Goal: Task Accomplishment & Management: Complete application form

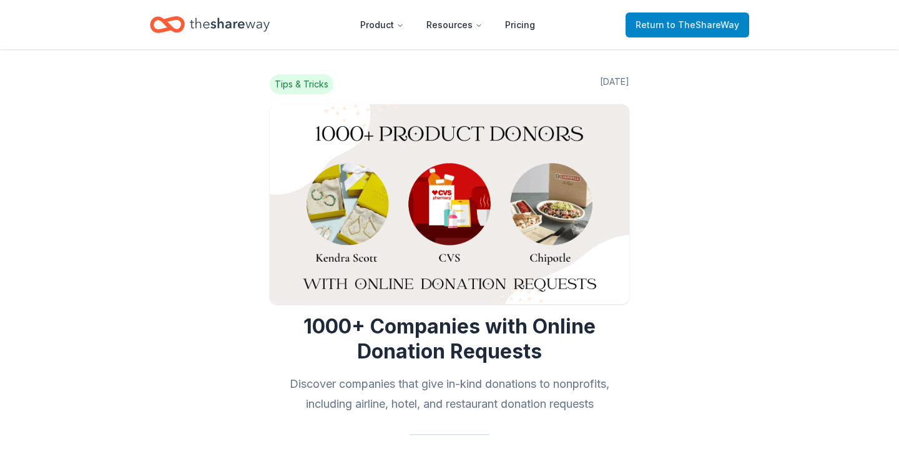
click at [653, 23] on span "Return to TheShareWay" at bounding box center [688, 24] width 104 height 15
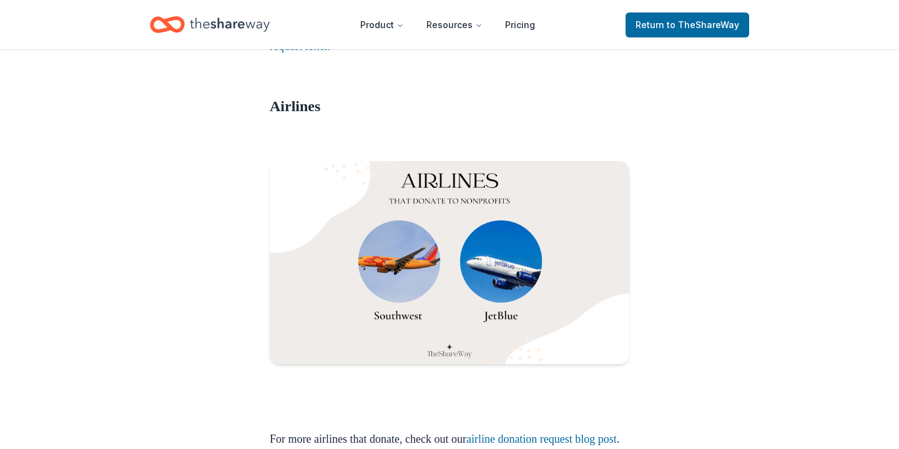
scroll to position [960, 0]
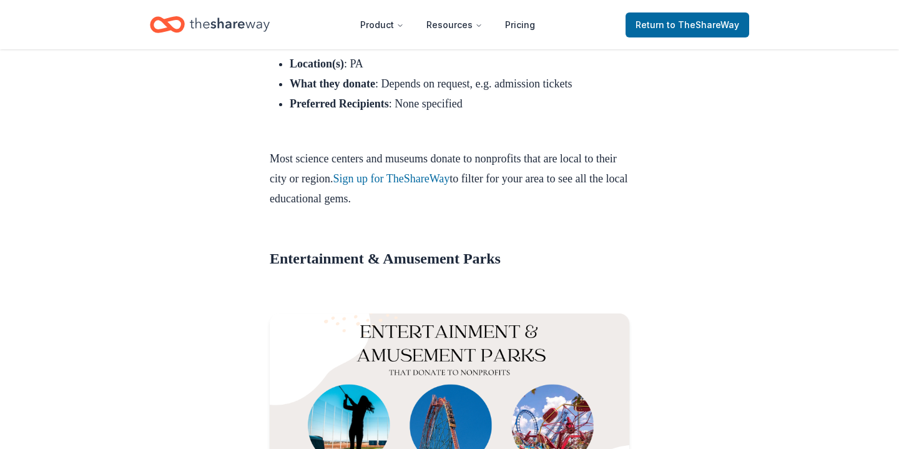
scroll to position [14333, 0]
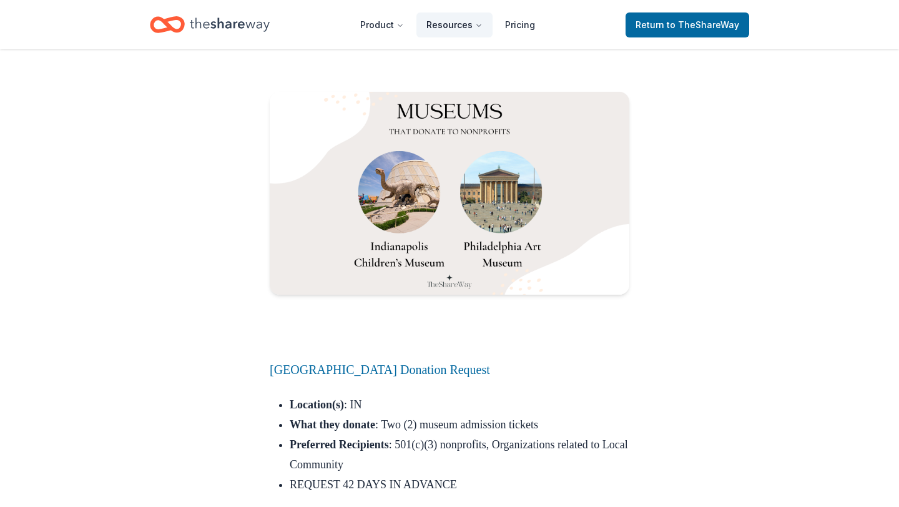
scroll to position [13728, 0]
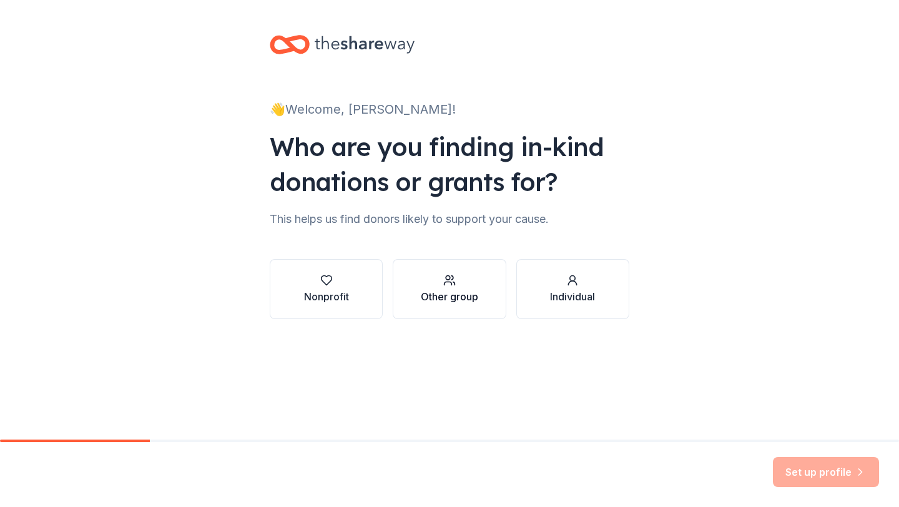
click at [450, 286] on icon "button" at bounding box center [449, 280] width 12 height 12
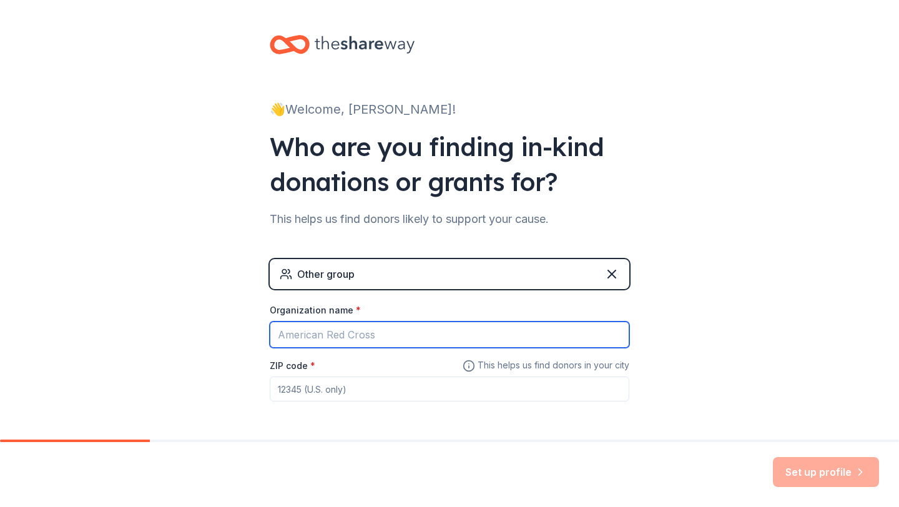
click at [466, 327] on input "Organization name *" at bounding box center [450, 335] width 360 height 26
type input "Excel Academy"
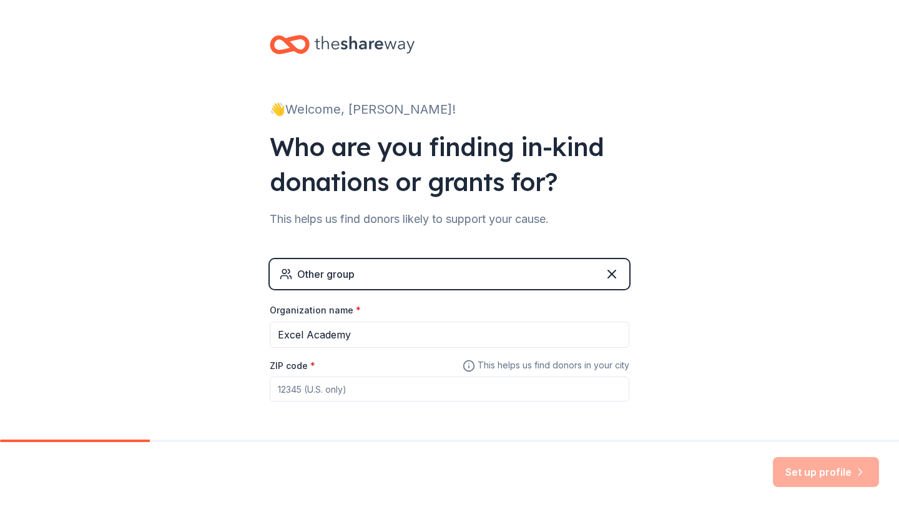
drag, startPoint x: 450, startPoint y: 286, endPoint x: 443, endPoint y: 393, distance: 107.0
click at [443, 393] on input "ZIP code *" at bounding box center [450, 389] width 360 height 25
type input "02128"
drag, startPoint x: 443, startPoint y: 393, endPoint x: 789, endPoint y: 475, distance: 356.1
click at [789, 475] on button "Set up profile" at bounding box center [826, 472] width 106 height 30
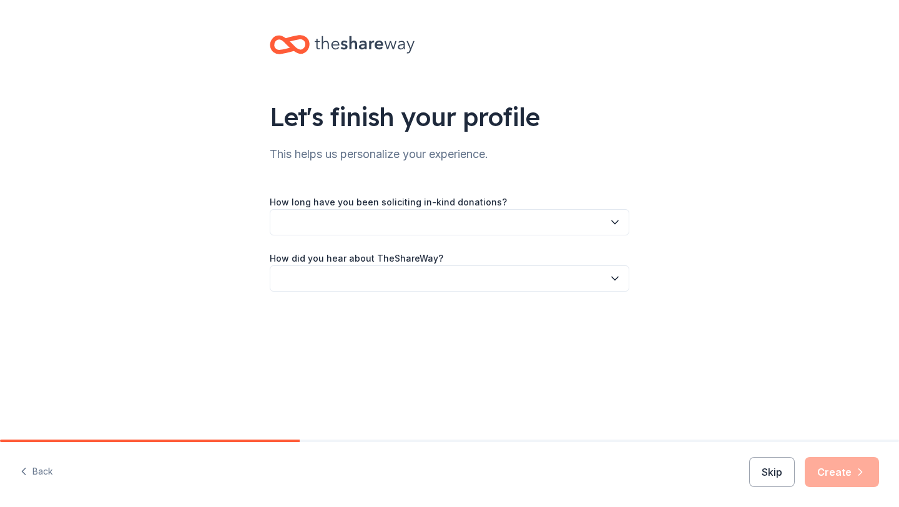
drag, startPoint x: 789, startPoint y: 475, endPoint x: 475, endPoint y: 220, distance: 404.4
click at [475, 220] on button "button" at bounding box center [450, 222] width 360 height 26
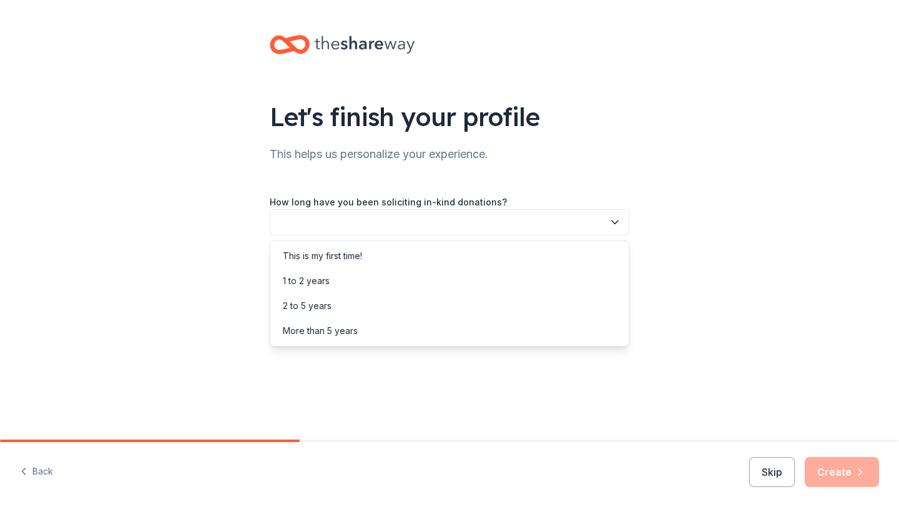
click at [445, 254] on div "This is my first time!" at bounding box center [449, 256] width 353 height 25
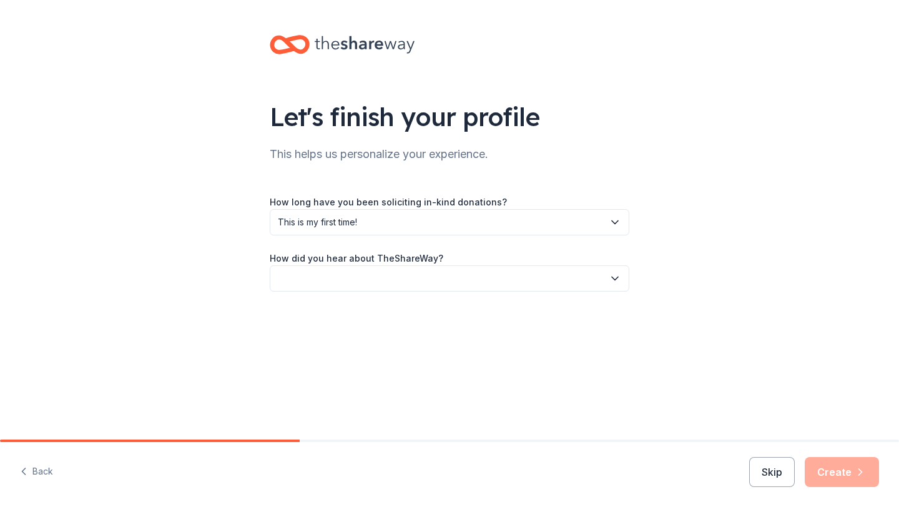
drag, startPoint x: 475, startPoint y: 220, endPoint x: 423, endPoint y: 285, distance: 83.1
click at [423, 285] on button "button" at bounding box center [450, 278] width 360 height 26
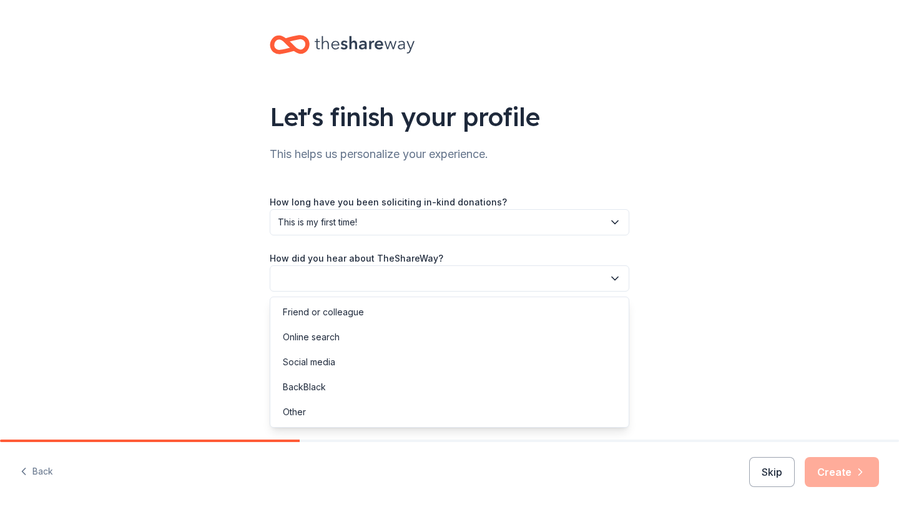
click at [405, 340] on div "Online search" at bounding box center [449, 337] width 353 height 25
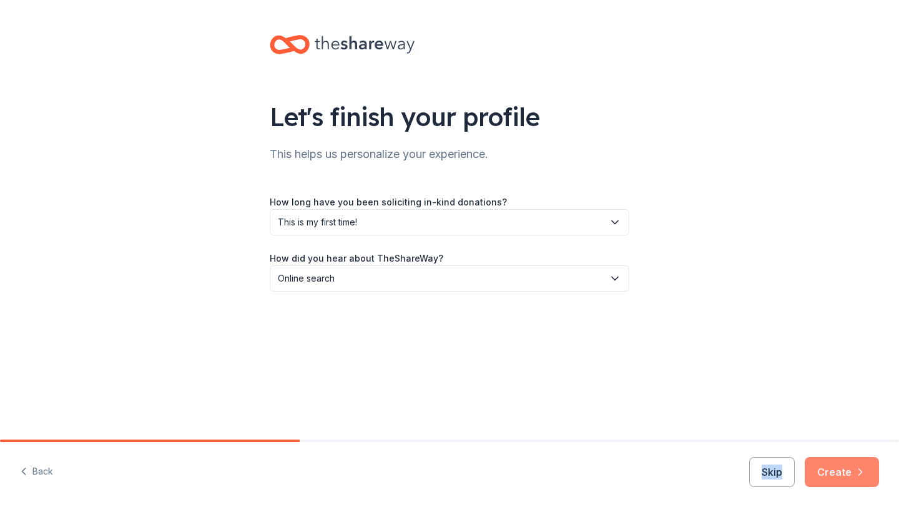
drag, startPoint x: 423, startPoint y: 285, endPoint x: 837, endPoint y: 456, distance: 447.6
click at [837, 456] on div "Back Skip Create" at bounding box center [449, 474] width 899 height 65
drag, startPoint x: 837, startPoint y: 456, endPoint x: 831, endPoint y: 466, distance: 10.9
click at [831, 466] on button "Create" at bounding box center [842, 472] width 74 height 30
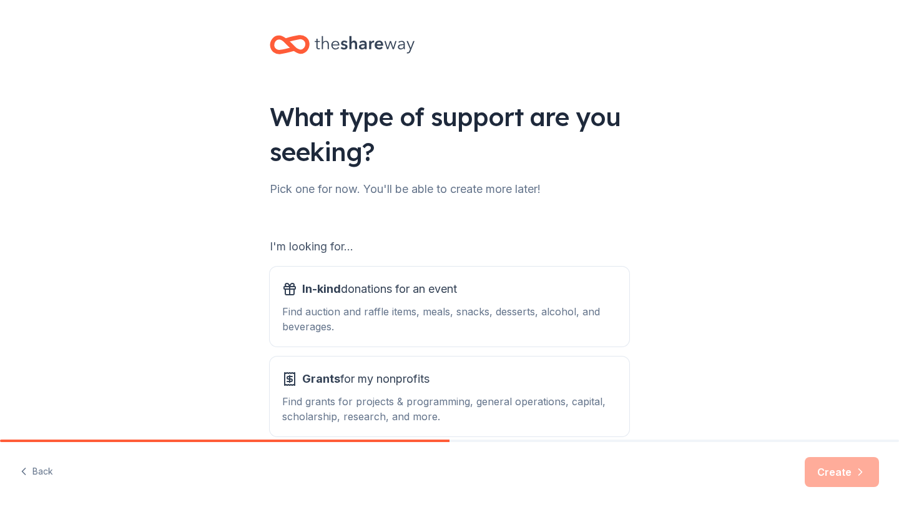
click at [520, 289] on div "In-kind donations for an event" at bounding box center [449, 289] width 335 height 20
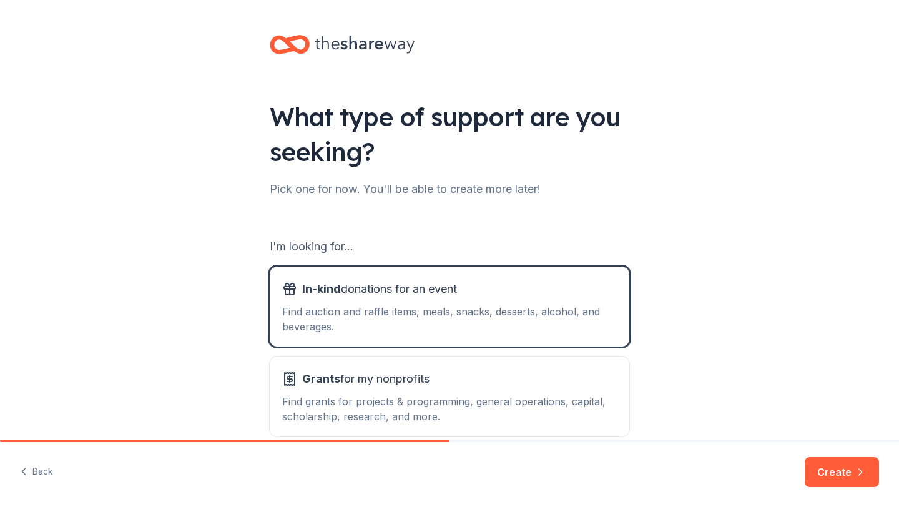
scroll to position [64, 0]
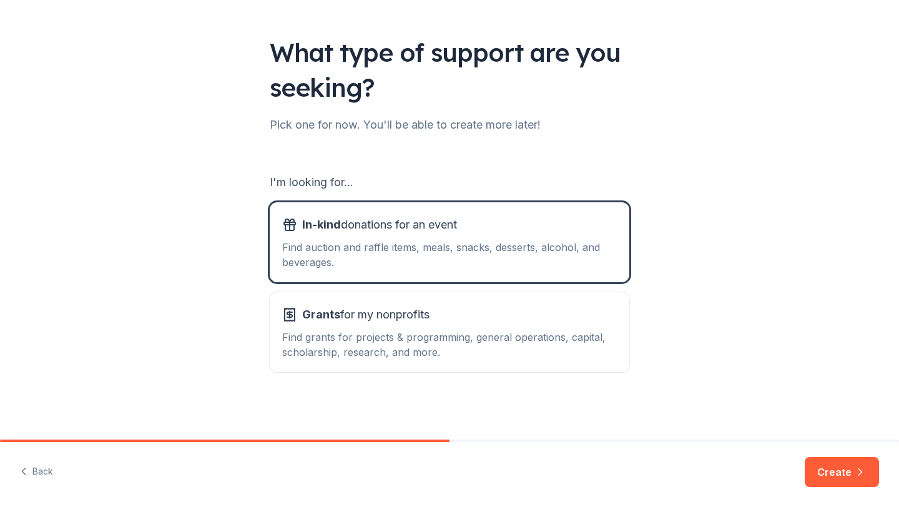
click at [832, 470] on button "Create" at bounding box center [842, 472] width 74 height 30
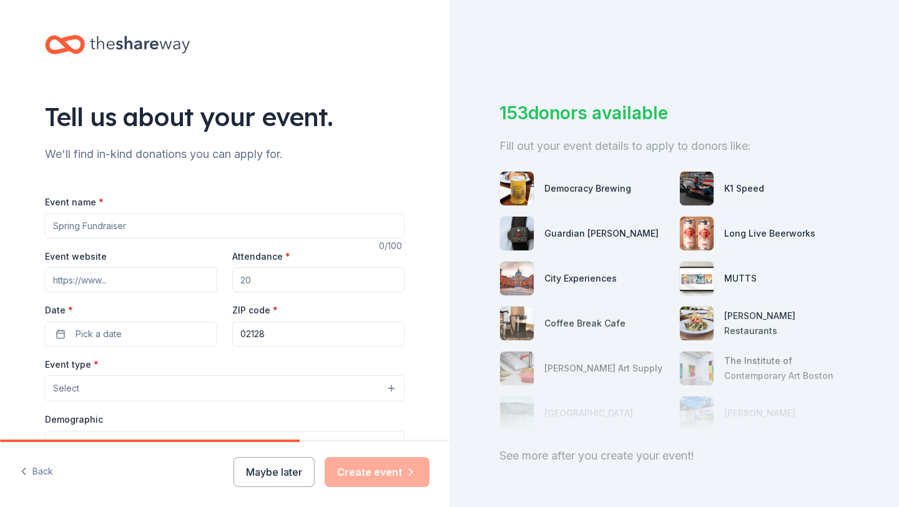
click at [282, 228] on input "Event name *" at bounding box center [225, 226] width 360 height 25
type input "Prep Store"
drag, startPoint x: 831, startPoint y: 466, endPoint x: 333, endPoint y: 274, distance: 533.3
click at [333, 274] on input "Attendance *" at bounding box center [318, 279] width 172 height 25
type input "250"
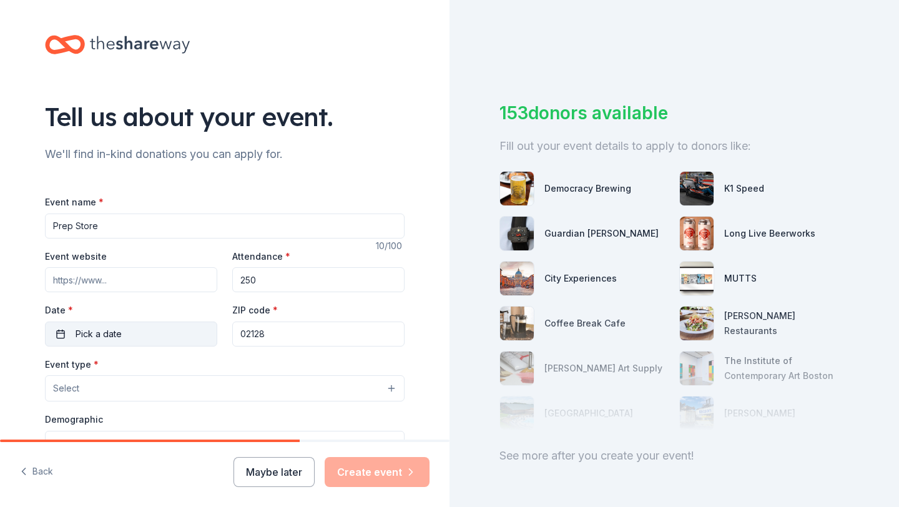
drag, startPoint x: 333, startPoint y: 274, endPoint x: 153, endPoint y: 337, distance: 191.2
click at [153, 337] on button "Pick a date" at bounding box center [131, 334] width 172 height 25
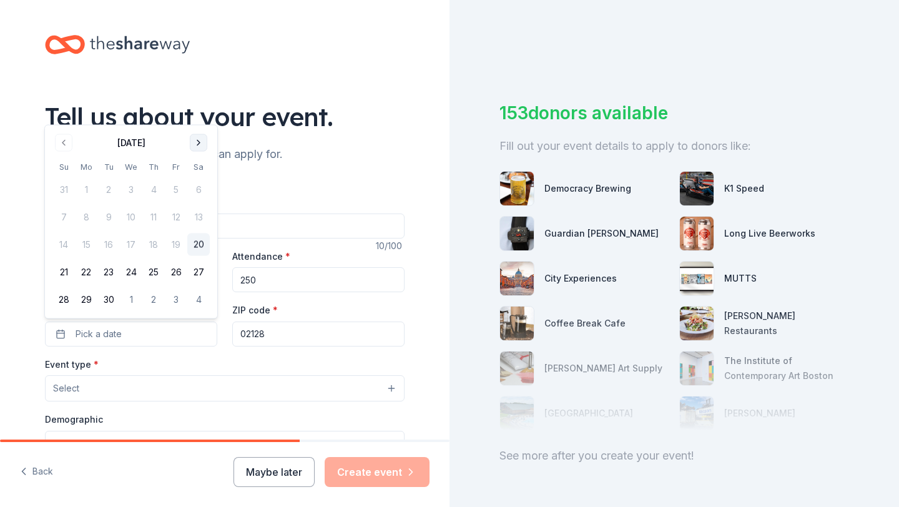
drag, startPoint x: 153, startPoint y: 337, endPoint x: 201, endPoint y: 142, distance: 200.7
click at [201, 142] on button "Go to next month" at bounding box center [198, 142] width 17 height 17
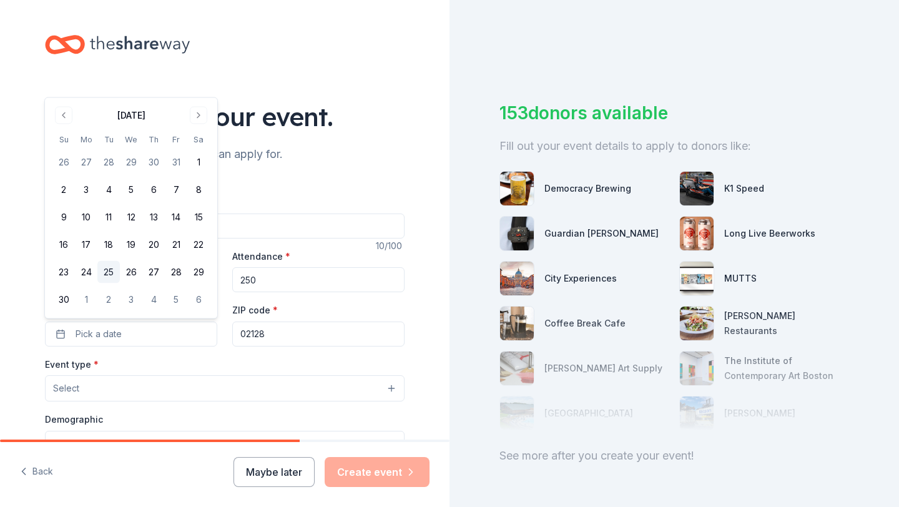
drag, startPoint x: 201, startPoint y: 142, endPoint x: 106, endPoint y: 270, distance: 158.9
click at [106, 270] on button "25" at bounding box center [108, 272] width 22 height 22
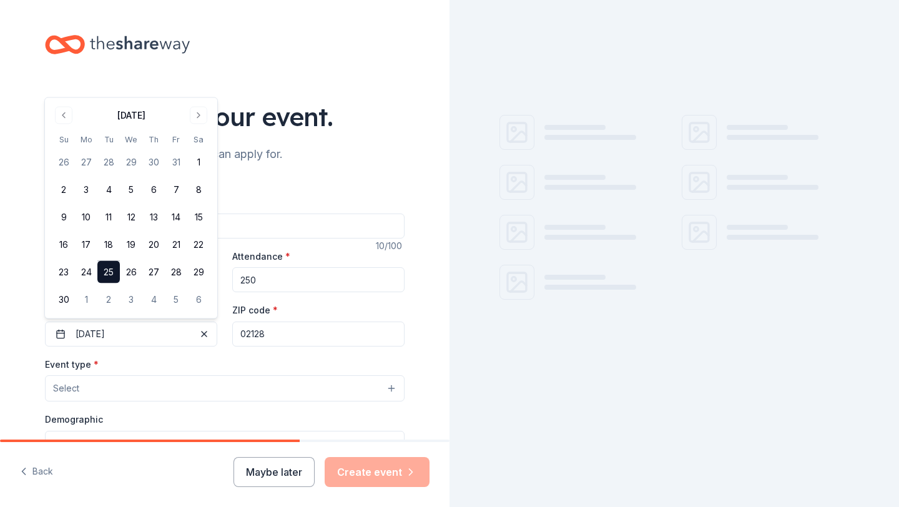
drag, startPoint x: 106, startPoint y: 270, endPoint x: 197, endPoint y: 367, distance: 133.0
click at [197, 367] on div "Event type * Select" at bounding box center [225, 380] width 360 height 46
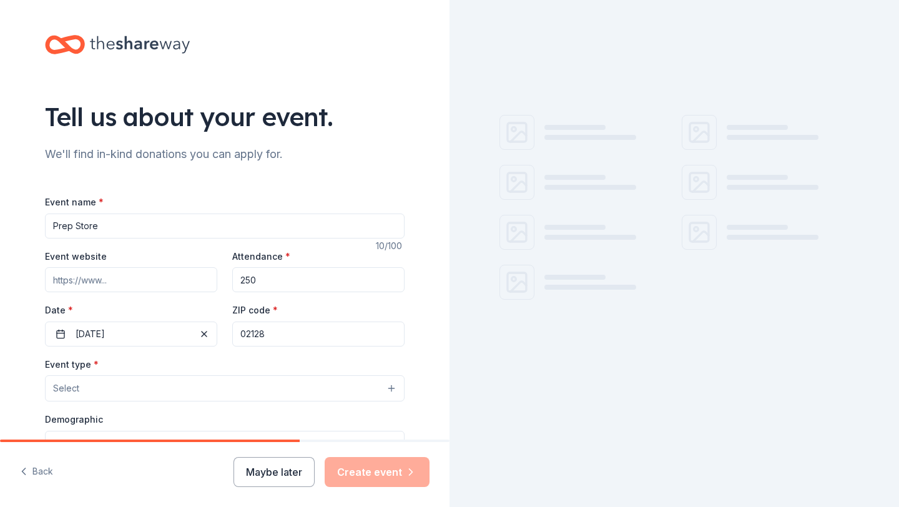
click at [178, 395] on button "Select" at bounding box center [225, 388] width 360 height 26
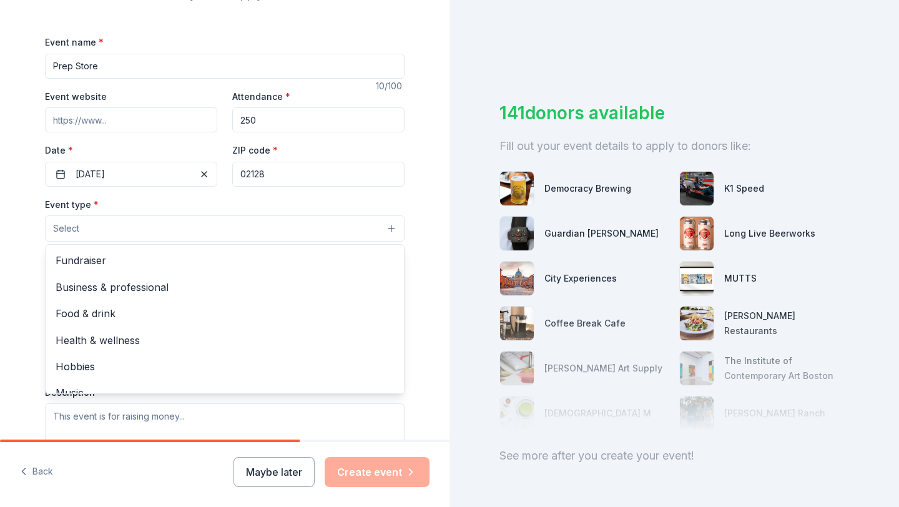
drag, startPoint x: 197, startPoint y: 367, endPoint x: 100, endPoint y: 339, distance: 100.8
click at [100, 339] on span "Health & wellness" at bounding box center [225, 340] width 338 height 16
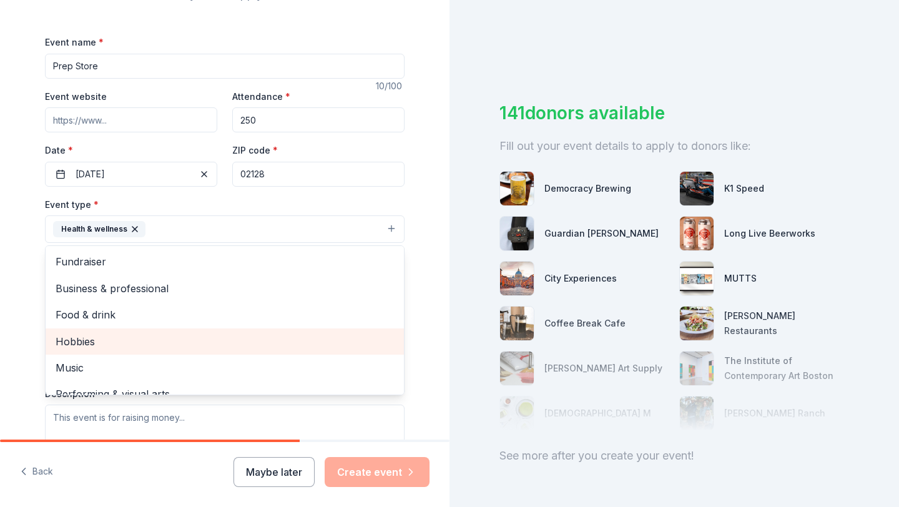
click at [2, 275] on div "Tell us about your event. We'll find in-kind donations you can apply for. Event…" at bounding box center [225, 256] width 450 height 832
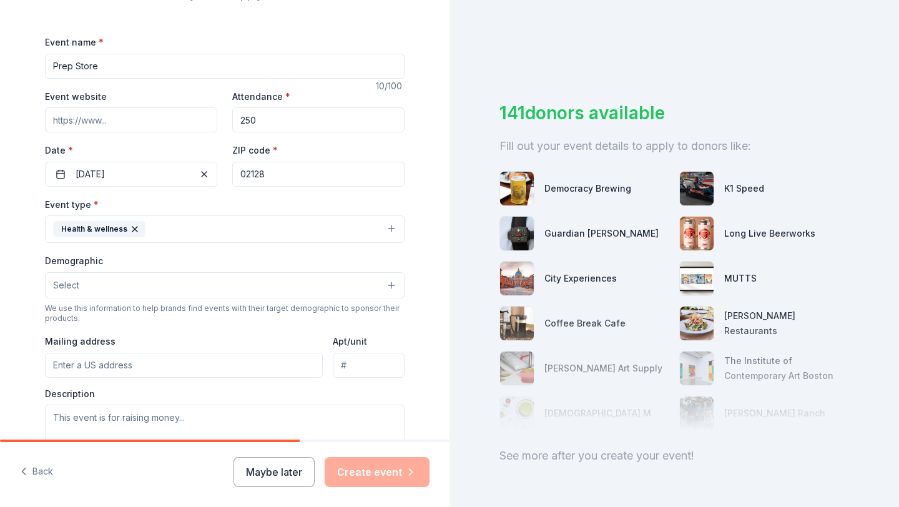
click at [150, 231] on button "Health & wellness" at bounding box center [225, 228] width 360 height 27
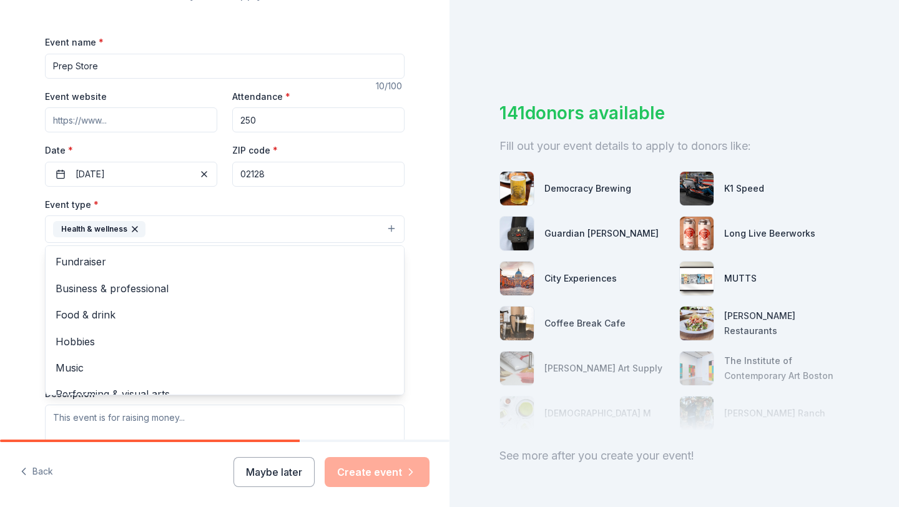
drag, startPoint x: 100, startPoint y: 339, endPoint x: 99, endPoint y: 317, distance: 21.9
click at [99, 317] on span "Food & drink" at bounding box center [225, 315] width 338 height 16
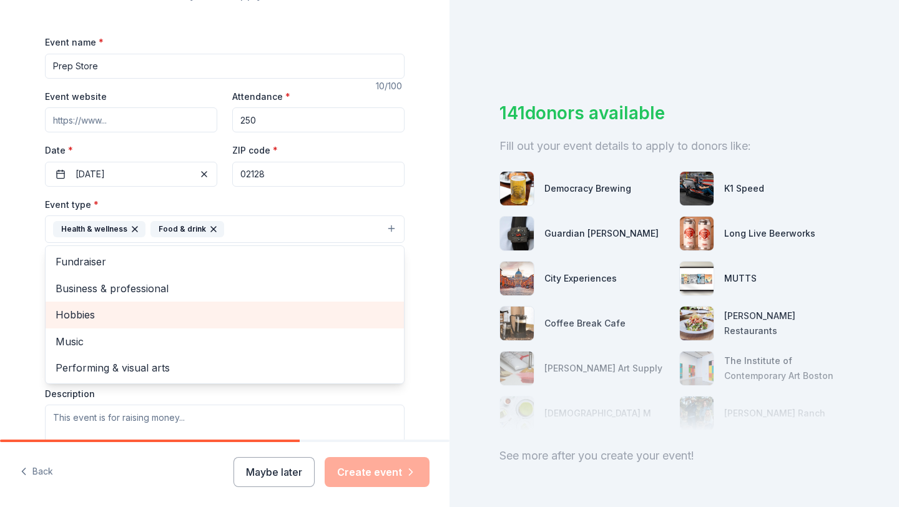
drag, startPoint x: 99, startPoint y: 317, endPoint x: 91, endPoint y: 311, distance: 9.8
click at [91, 311] on span "Hobbies" at bounding box center [225, 315] width 338 height 16
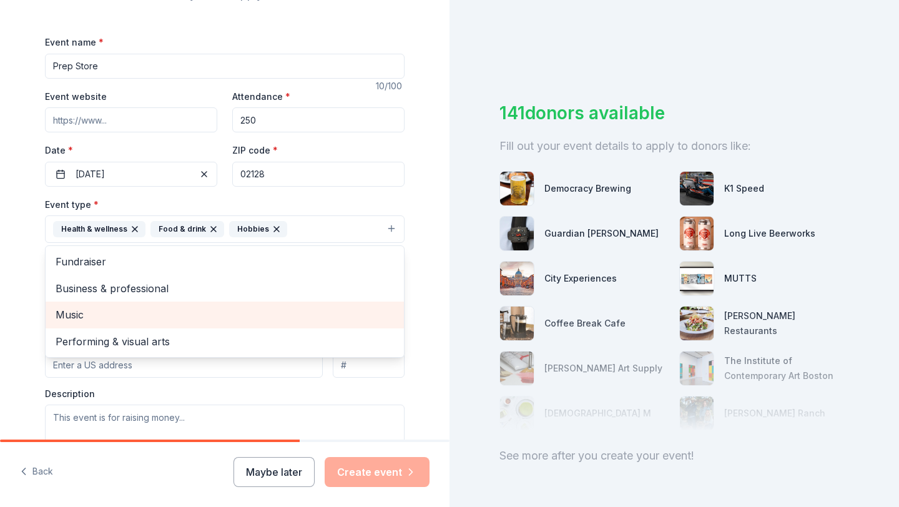
click at [91, 310] on span "Music" at bounding box center [225, 315] width 338 height 16
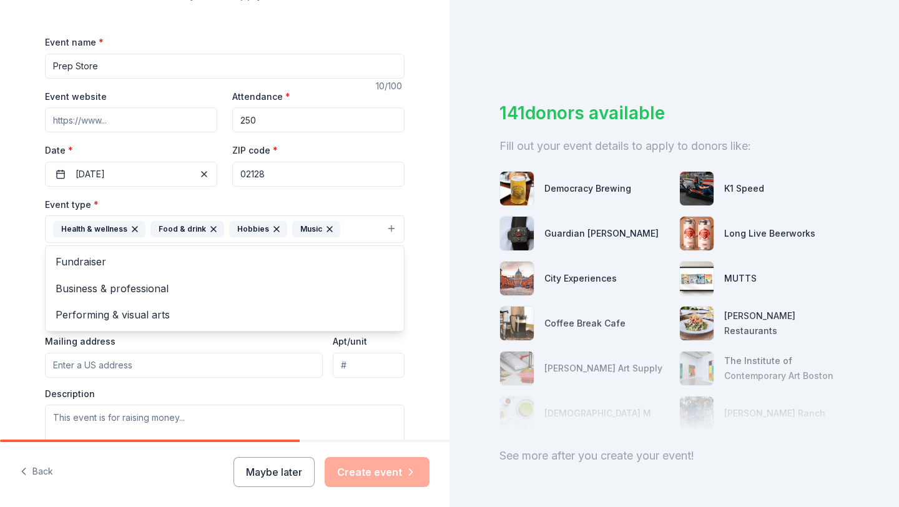
click at [21, 295] on div "Tell us about your event. We'll find in-kind donations you can apply for. Event…" at bounding box center [225, 256] width 450 height 832
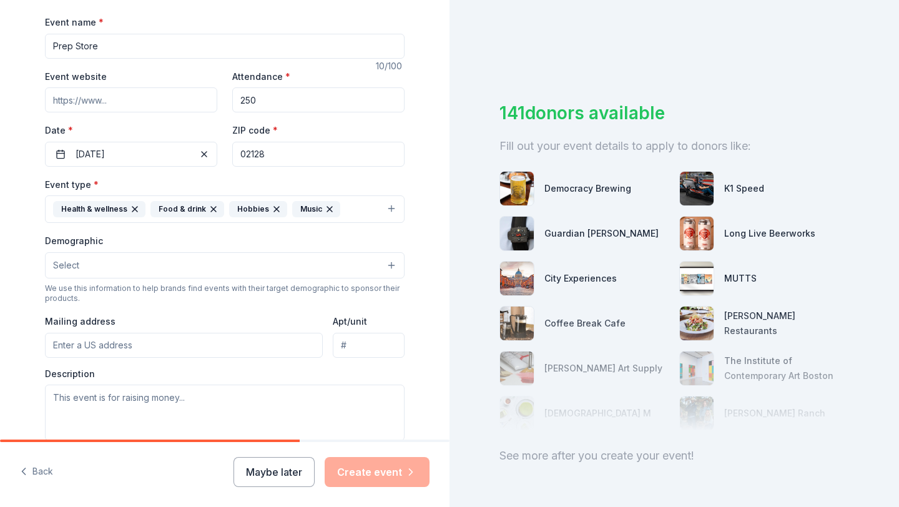
scroll to position [183, 0]
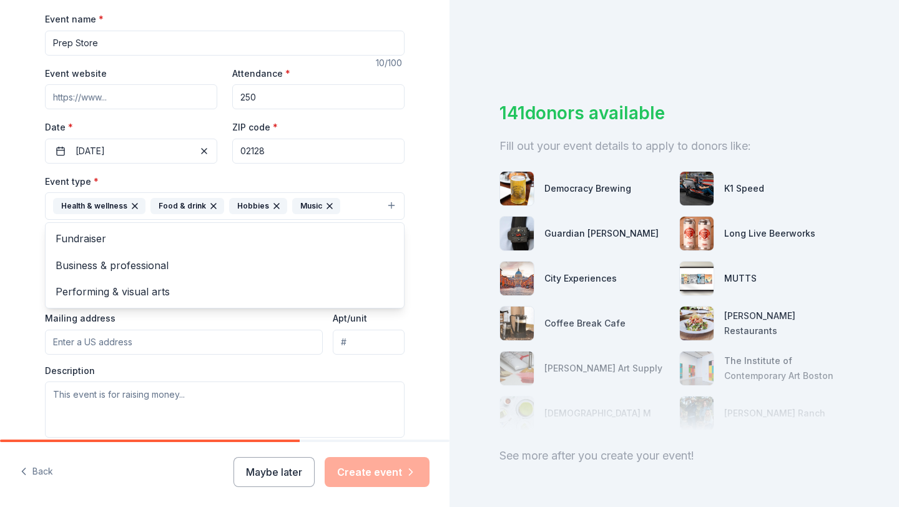
drag, startPoint x: 91, startPoint y: 311, endPoint x: 350, endPoint y: 212, distance: 276.9
click at [350, 212] on button "Health & wellness Food & drink Hobbies Music" at bounding box center [225, 205] width 360 height 27
click at [160, 287] on span "Performing & visual arts" at bounding box center [225, 292] width 338 height 16
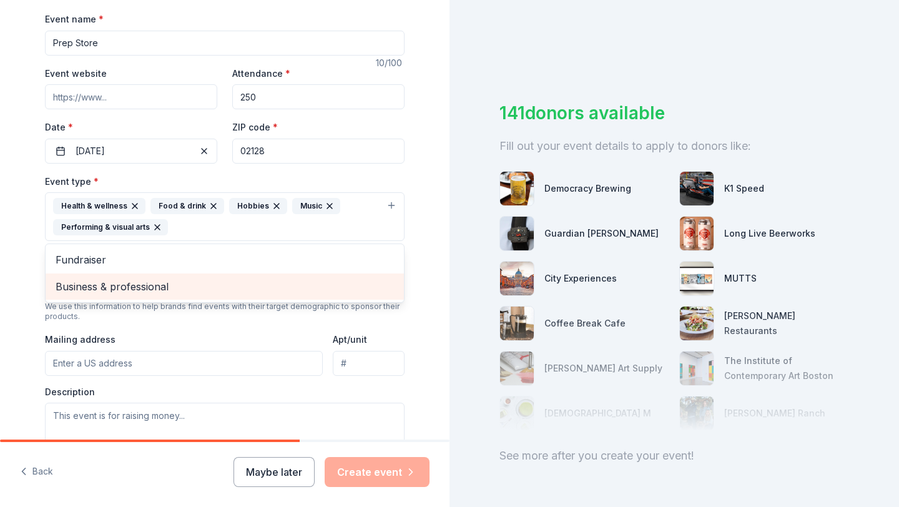
click at [76, 327] on div "Event type * Health & wellness Food & drink Hobbies Music Performing & visual a…" at bounding box center [225, 316] width 360 height 285
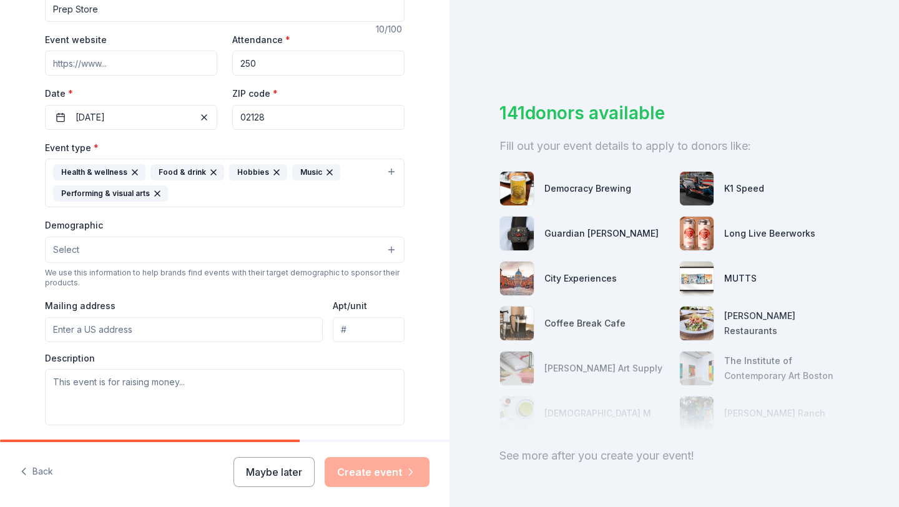
scroll to position [273, 0]
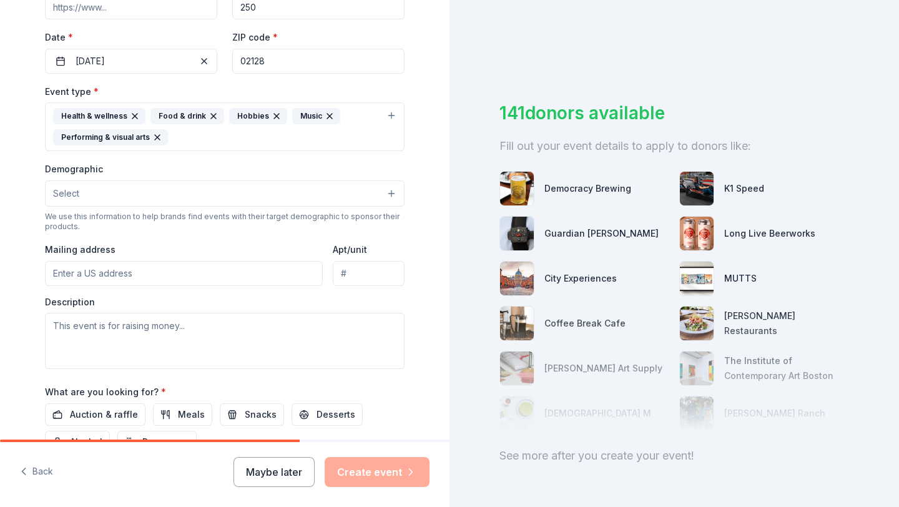
drag, startPoint x: 350, startPoint y: 212, endPoint x: 89, endPoint y: 197, distance: 261.5
click at [89, 197] on button "Select" at bounding box center [225, 193] width 360 height 26
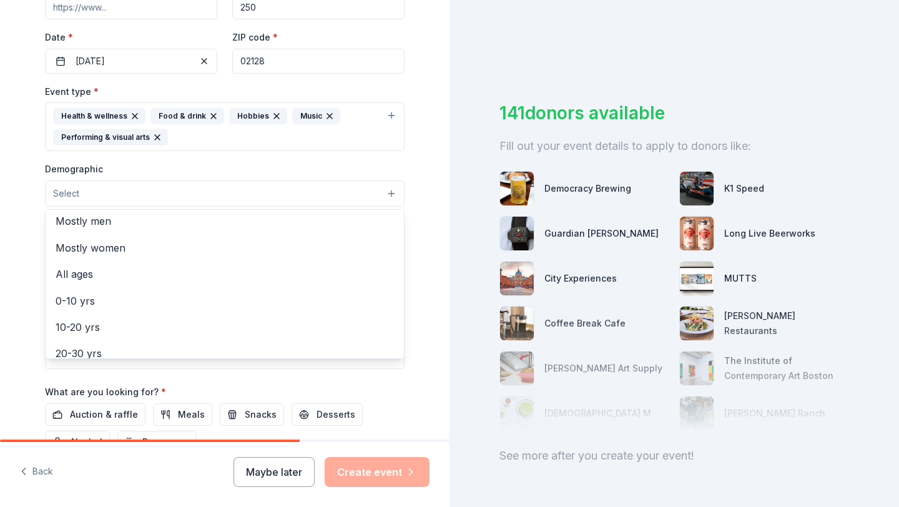
scroll to position [51, 0]
drag, startPoint x: 89, startPoint y: 197, endPoint x: 79, endPoint y: 282, distance: 86.1
click at [79, 282] on span "0-10 yrs" at bounding box center [225, 281] width 338 height 16
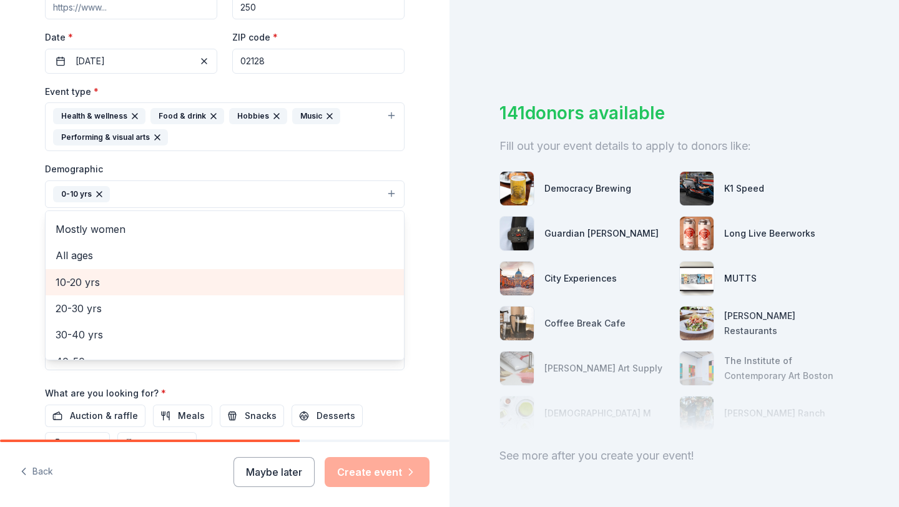
click at [54, 279] on div "10-20 yrs" at bounding box center [225, 282] width 358 height 26
drag, startPoint x: 79, startPoint y: 282, endPoint x: 25, endPoint y: 281, distance: 54.3
click at [25, 281] on div "Tell us about your event. We'll find in-kind donations you can apply for. Event…" at bounding box center [225, 154] width 400 height 855
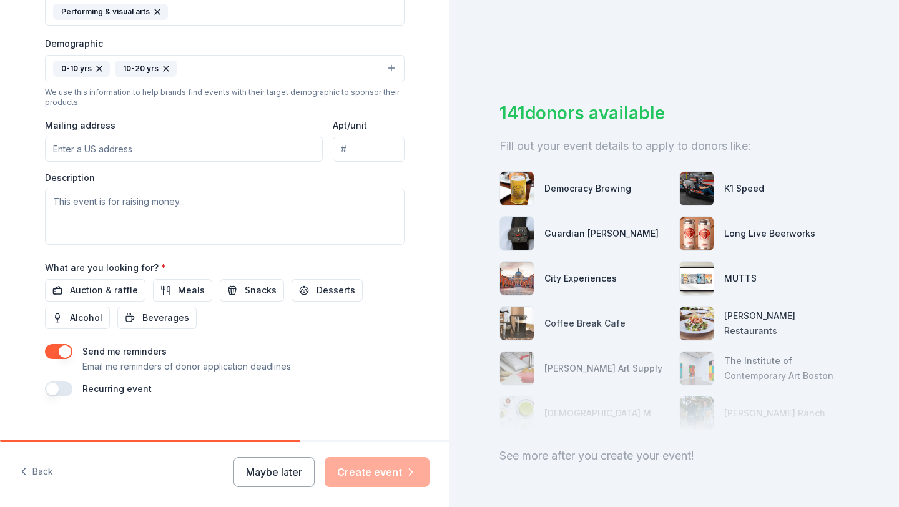
scroll to position [415, 0]
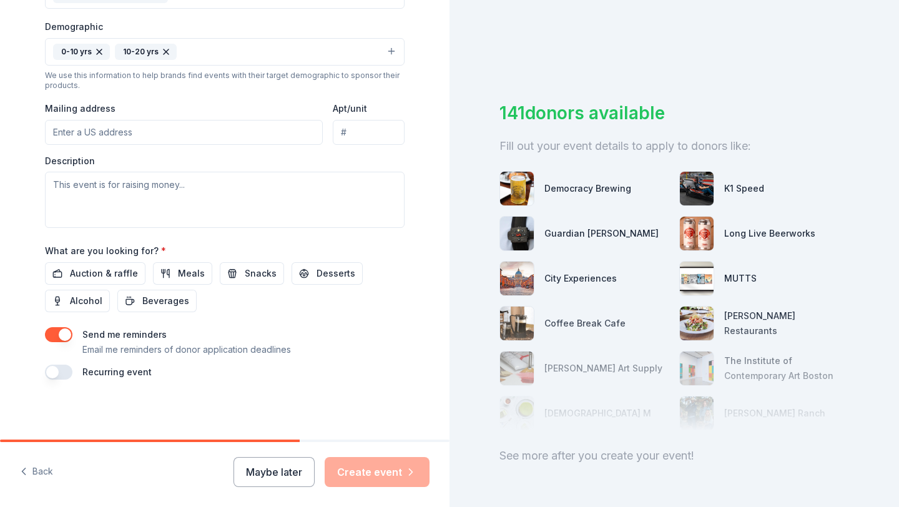
click at [160, 303] on span "Beverages" at bounding box center [165, 300] width 47 height 15
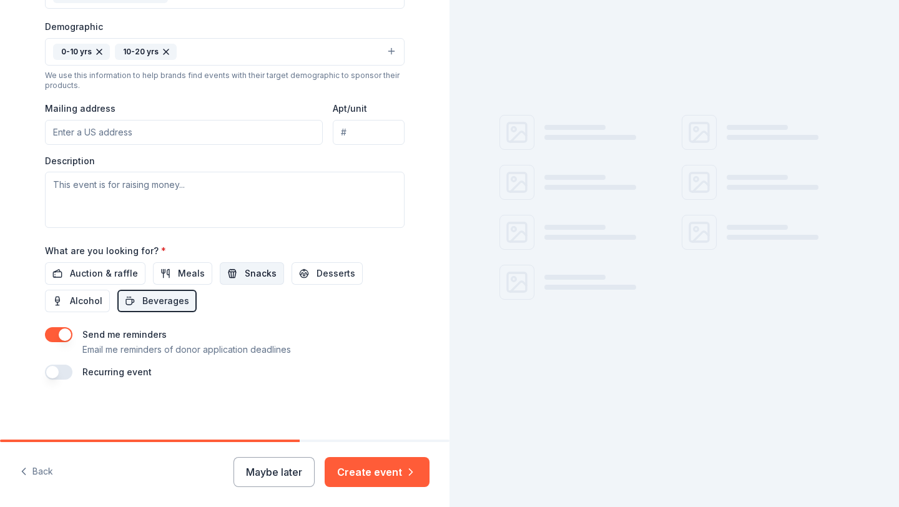
drag, startPoint x: 25, startPoint y: 281, endPoint x: 240, endPoint y: 272, distance: 215.6
click at [245, 272] on span "Snacks" at bounding box center [261, 273] width 32 height 15
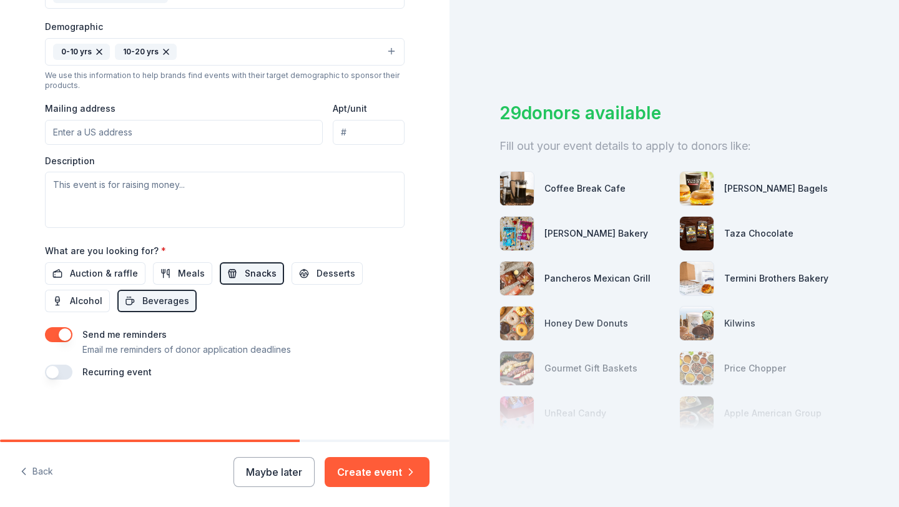
click at [108, 281] on button "Auction & raffle" at bounding box center [95, 273] width 101 height 22
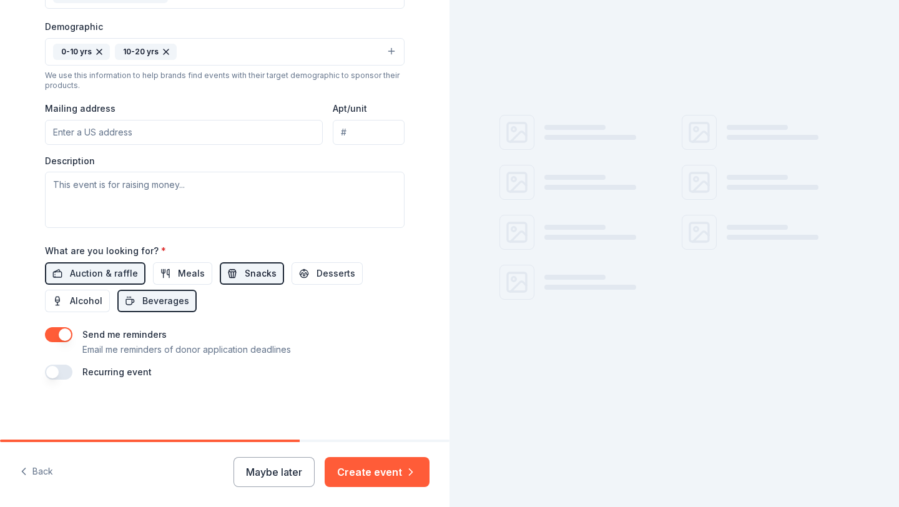
click at [160, 281] on button "Meals" at bounding box center [182, 273] width 59 height 22
drag, startPoint x: 240, startPoint y: 272, endPoint x: 307, endPoint y: 279, distance: 66.6
click at [307, 279] on button "Desserts" at bounding box center [327, 273] width 71 height 22
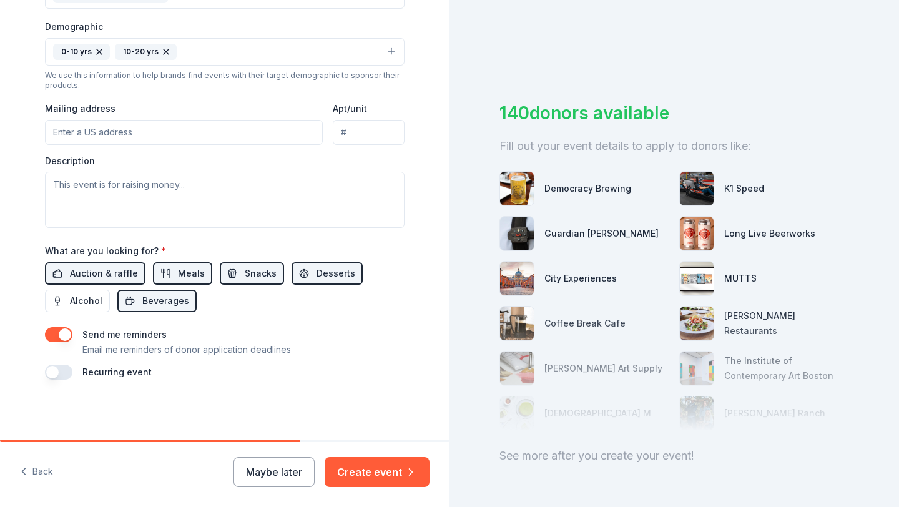
drag, startPoint x: 307, startPoint y: 279, endPoint x: 64, endPoint y: 333, distance: 248.3
click at [64, 333] on button "button" at bounding box center [58, 334] width 27 height 15
click at [366, 474] on button "Create event" at bounding box center [377, 472] width 105 height 30
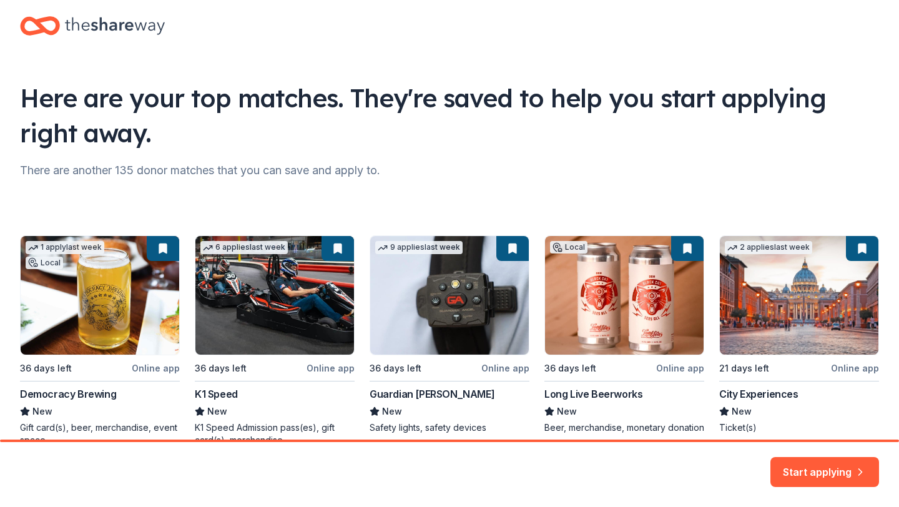
scroll to position [86, 0]
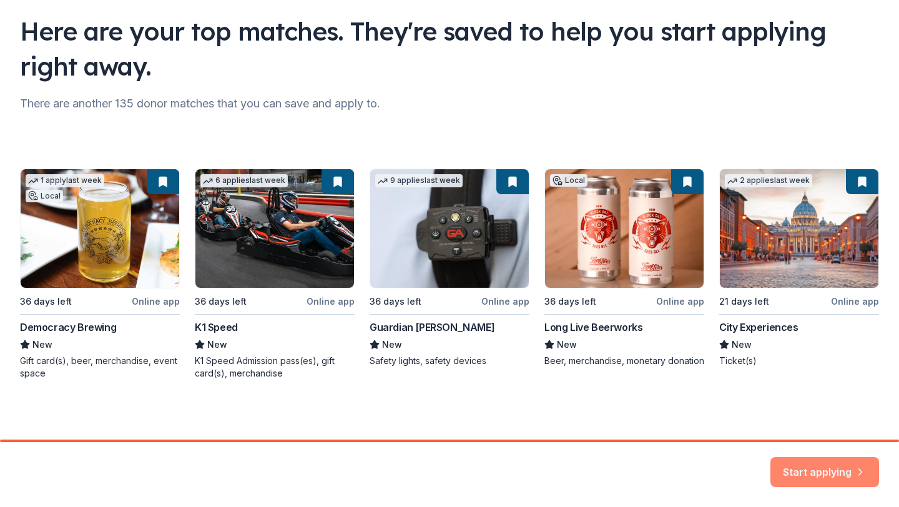
drag, startPoint x: 64, startPoint y: 333, endPoint x: 852, endPoint y: 472, distance: 800.2
click at [852, 472] on button "Start applying" at bounding box center [825, 465] width 109 height 30
click at [824, 471] on div "Start applying" at bounding box center [825, 472] width 109 height 30
click at [839, 465] on div "Start applying" at bounding box center [825, 472] width 109 height 30
click at [822, 463] on div "Start applying" at bounding box center [825, 472] width 109 height 30
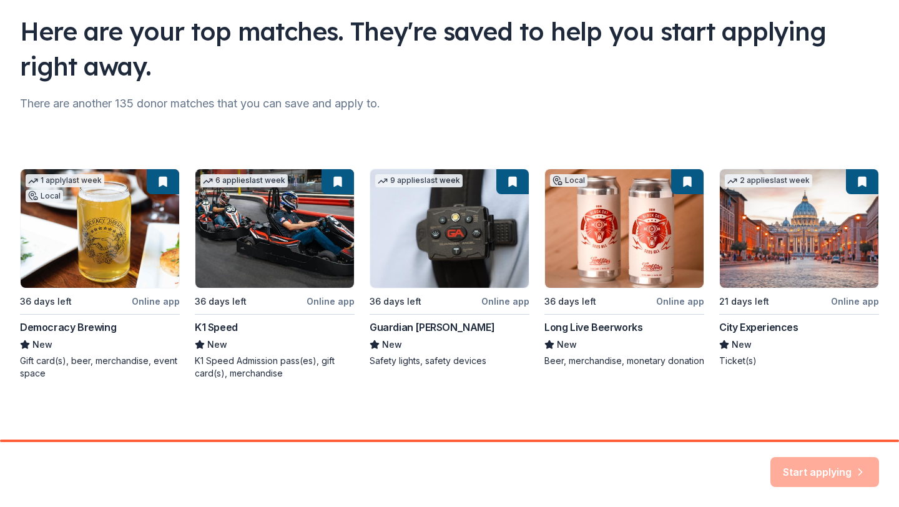
click at [847, 473] on div "Start applying" at bounding box center [825, 472] width 109 height 30
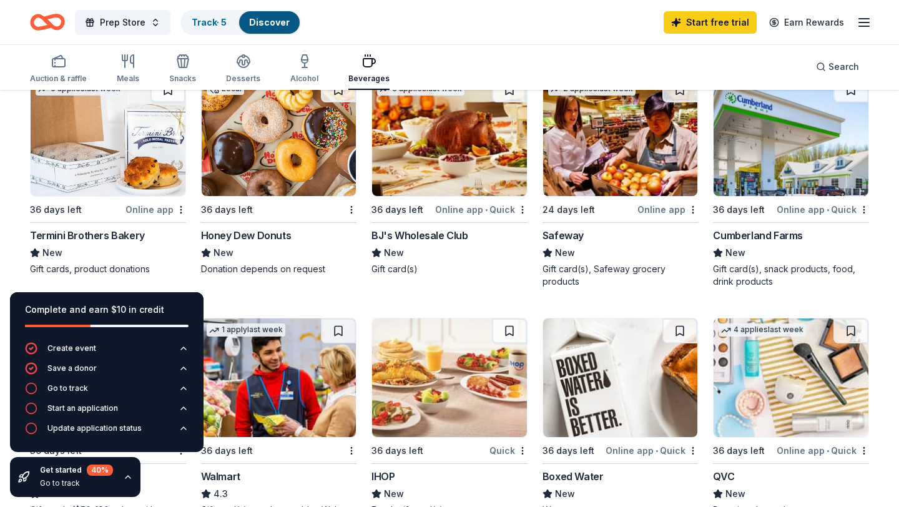
scroll to position [372, 0]
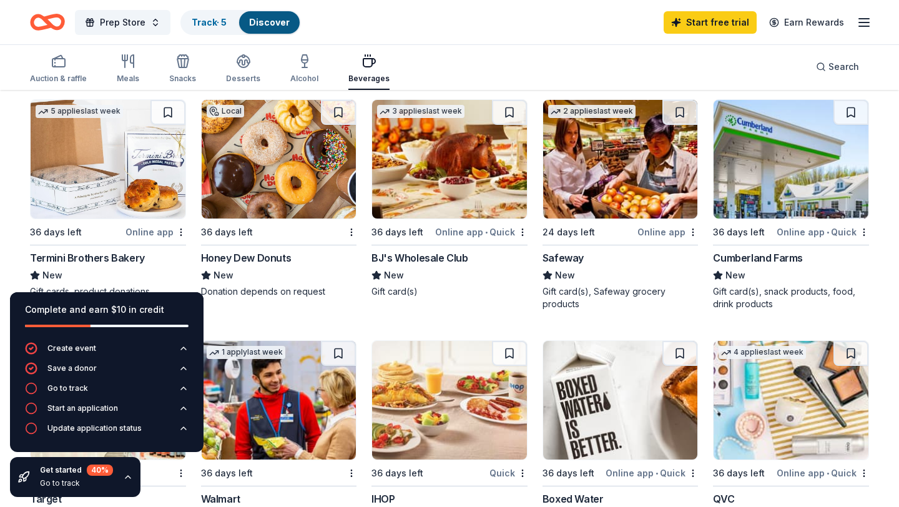
click at [283, 155] on img at bounding box center [279, 159] width 155 height 119
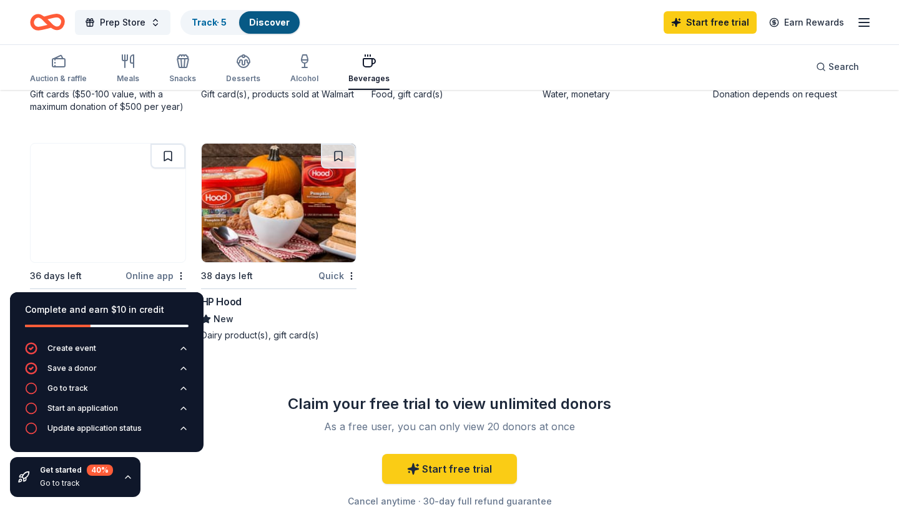
scroll to position [842, 0]
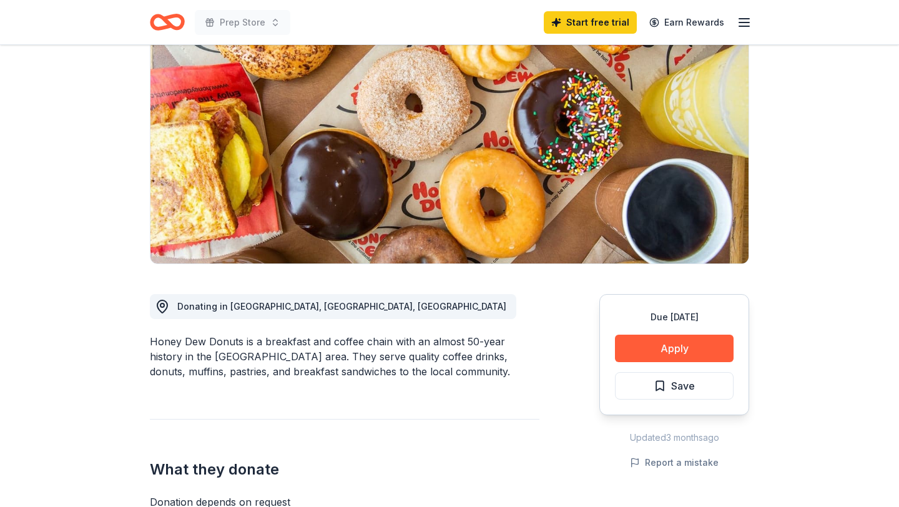
scroll to position [142, 0]
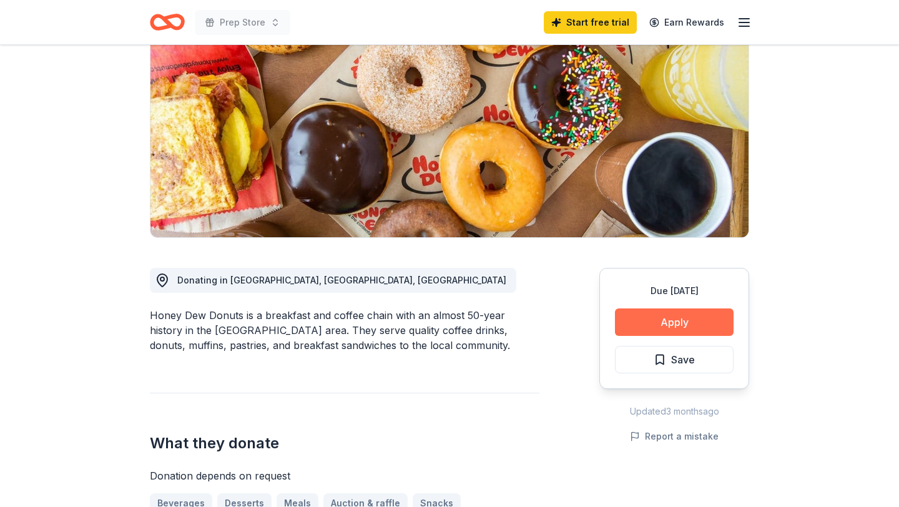
click at [658, 320] on button "Apply" at bounding box center [674, 321] width 119 height 27
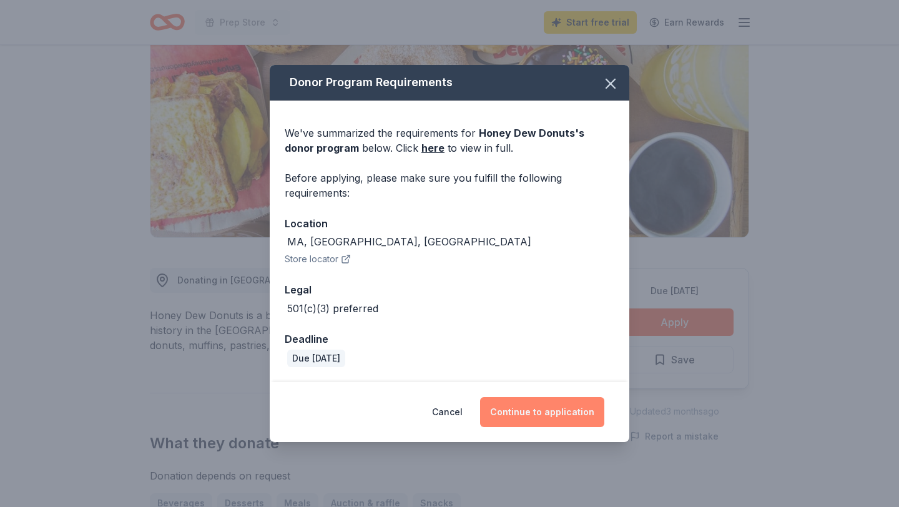
click at [542, 413] on button "Continue to application" at bounding box center [542, 412] width 124 height 30
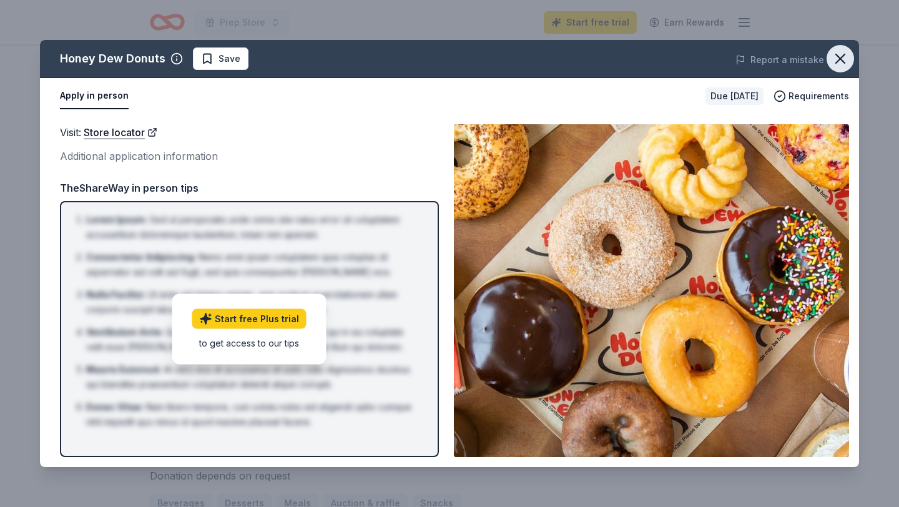
click at [835, 59] on icon "button" at bounding box center [840, 58] width 17 height 17
